Goal: Task Accomplishment & Management: Participate in discussion

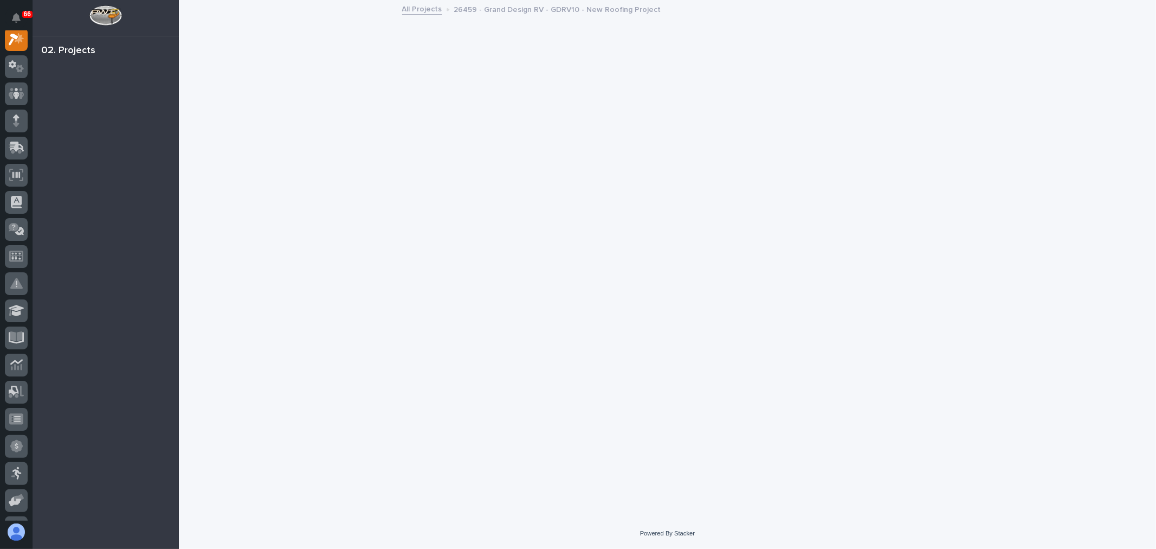
scroll to position [27, 0]
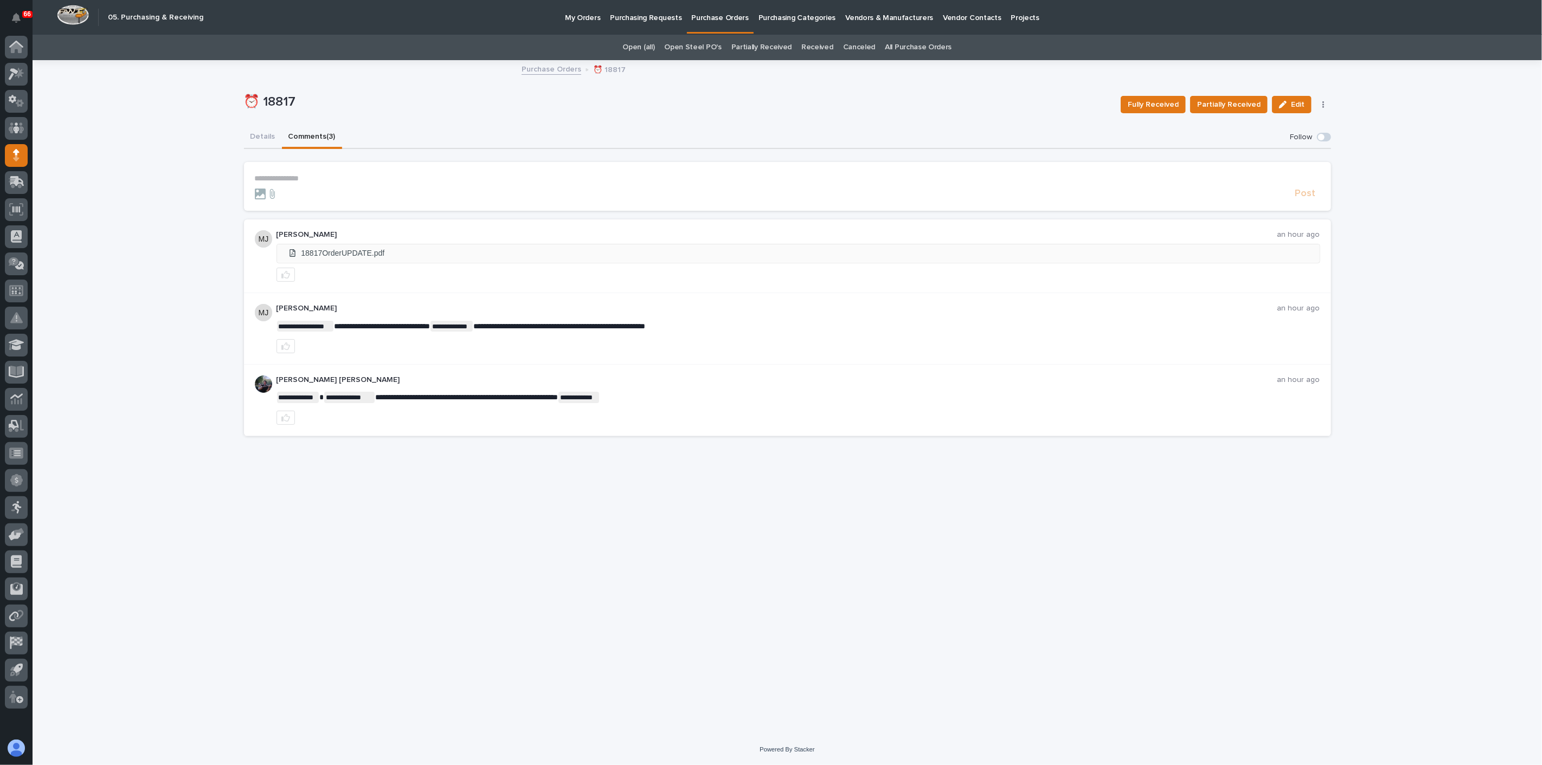
click at [345, 255] on li "18817OrderUPDATE.pdf" at bounding box center [798, 253] width 1042 height 18
click at [317, 135] on button "Comments (3)" at bounding box center [312, 137] width 60 height 23
click at [291, 252] on icon at bounding box center [293, 253] width 14 height 8
click at [358, 250] on li "18817OrderUPDATE.pdf" at bounding box center [798, 253] width 1042 height 18
click at [311, 176] on p "**********" at bounding box center [787, 178] width 1065 height 9
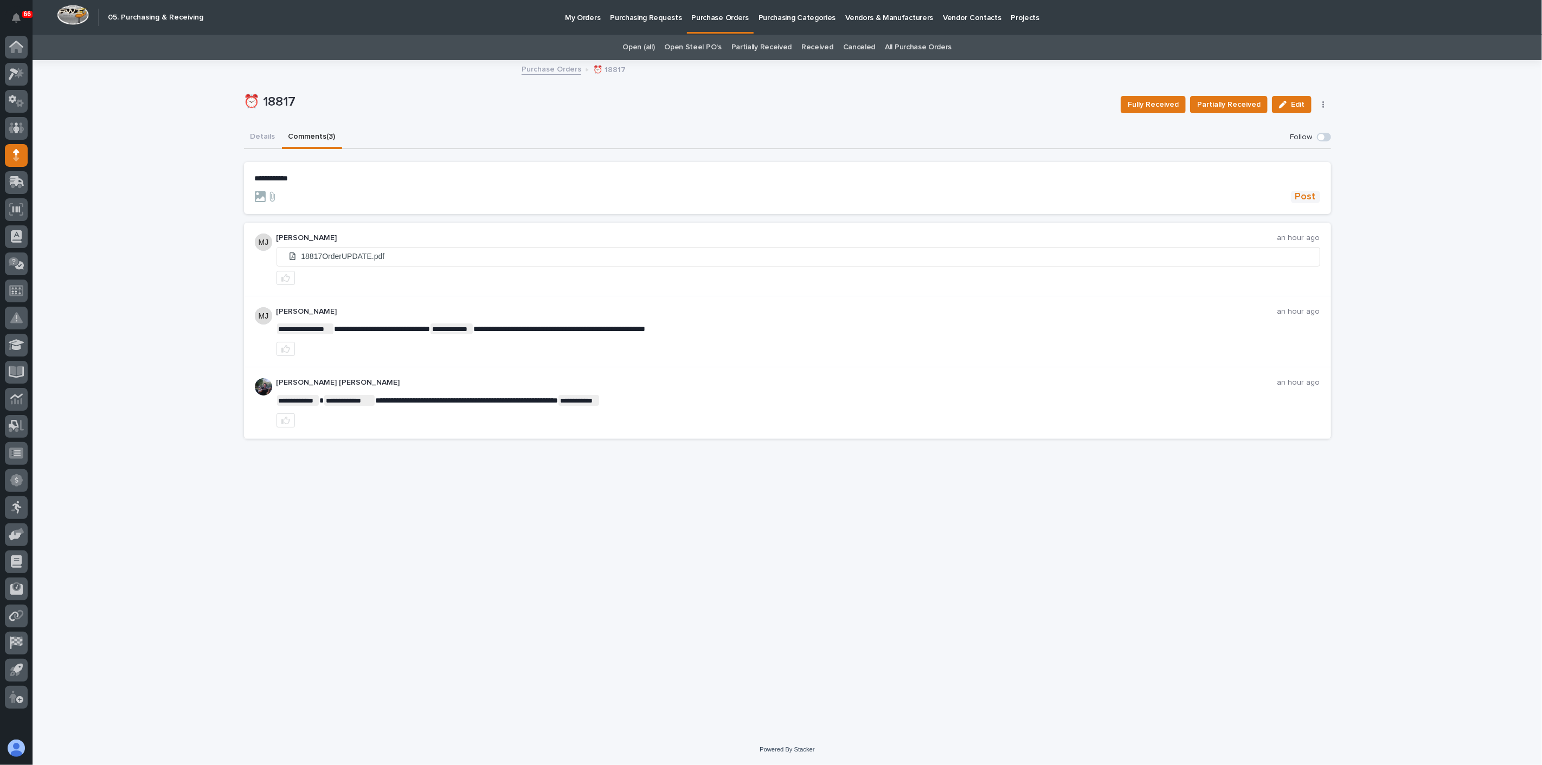
click at [1310, 199] on span "Post" at bounding box center [1305, 197] width 21 height 12
